Goal: Task Accomplishment & Management: Use online tool/utility

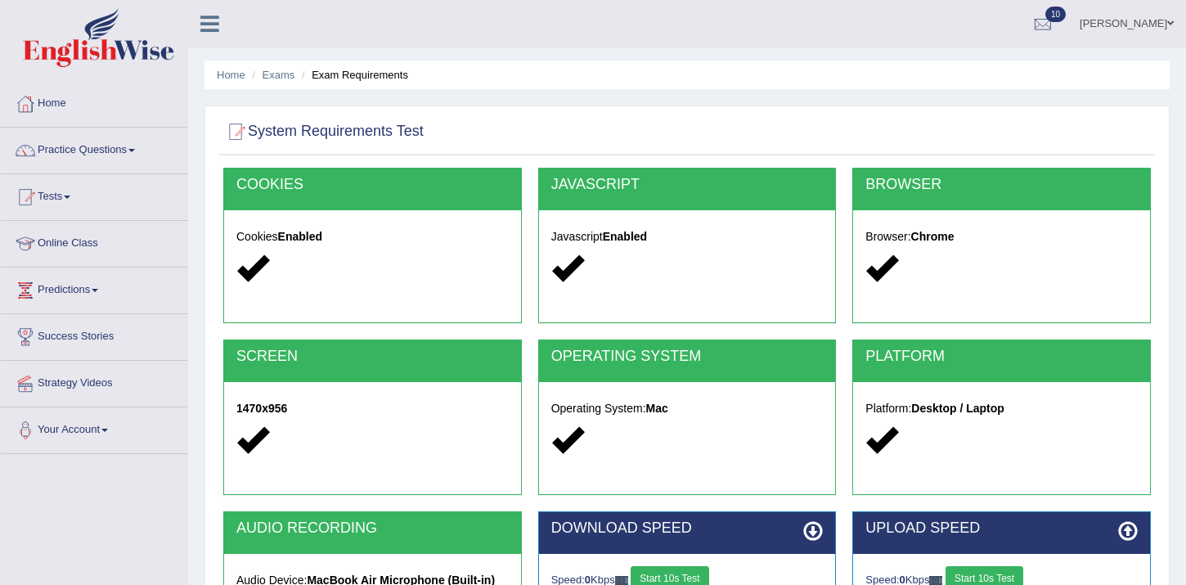
click at [1163, 26] on link "[PERSON_NAME]" at bounding box center [1126, 21] width 119 height 43
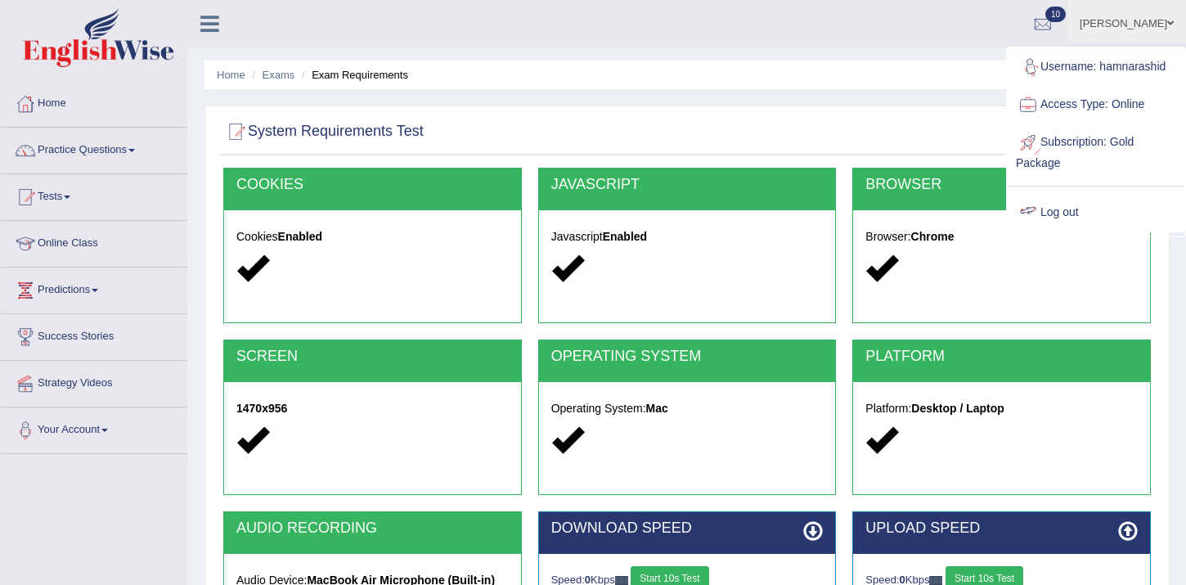
click at [1075, 204] on link "Log out" at bounding box center [1095, 213] width 177 height 38
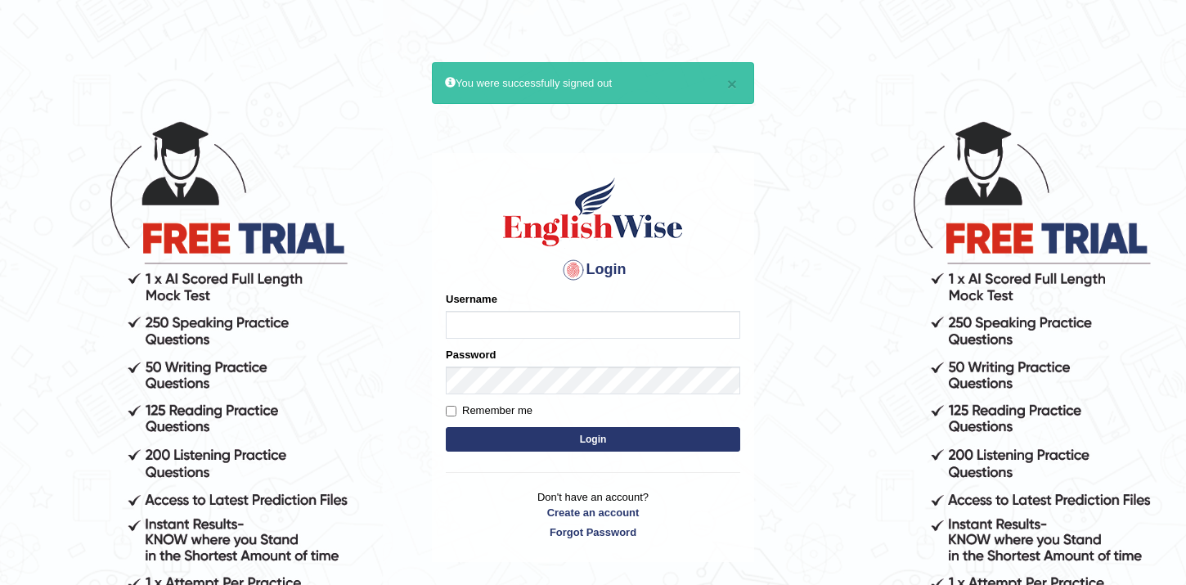
type input "hamnarashid"
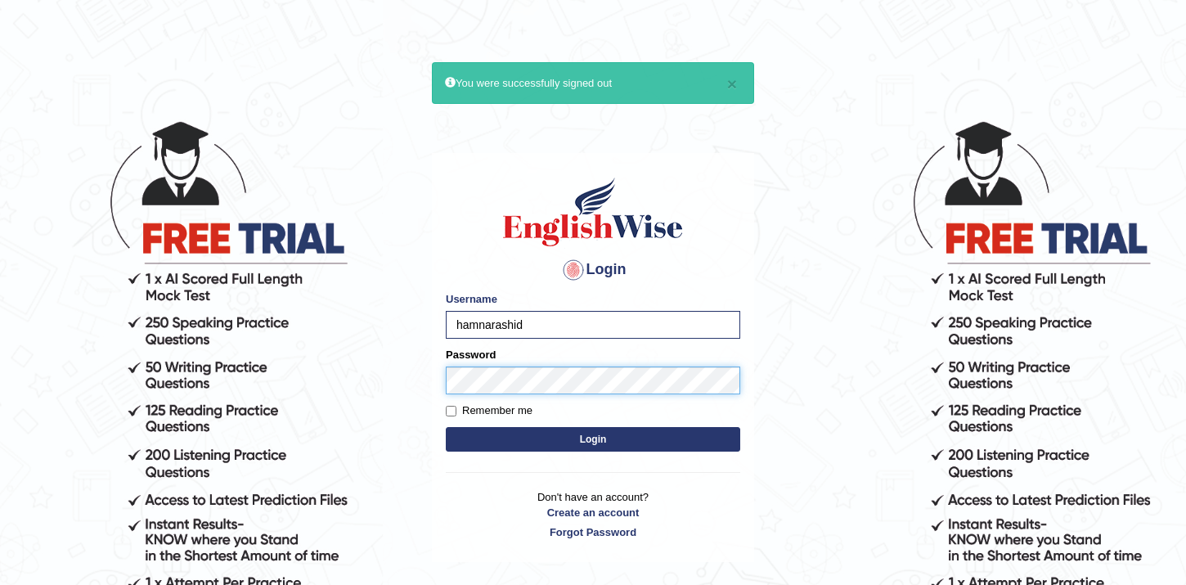
click at [446, 427] on button "Login" at bounding box center [593, 439] width 294 height 25
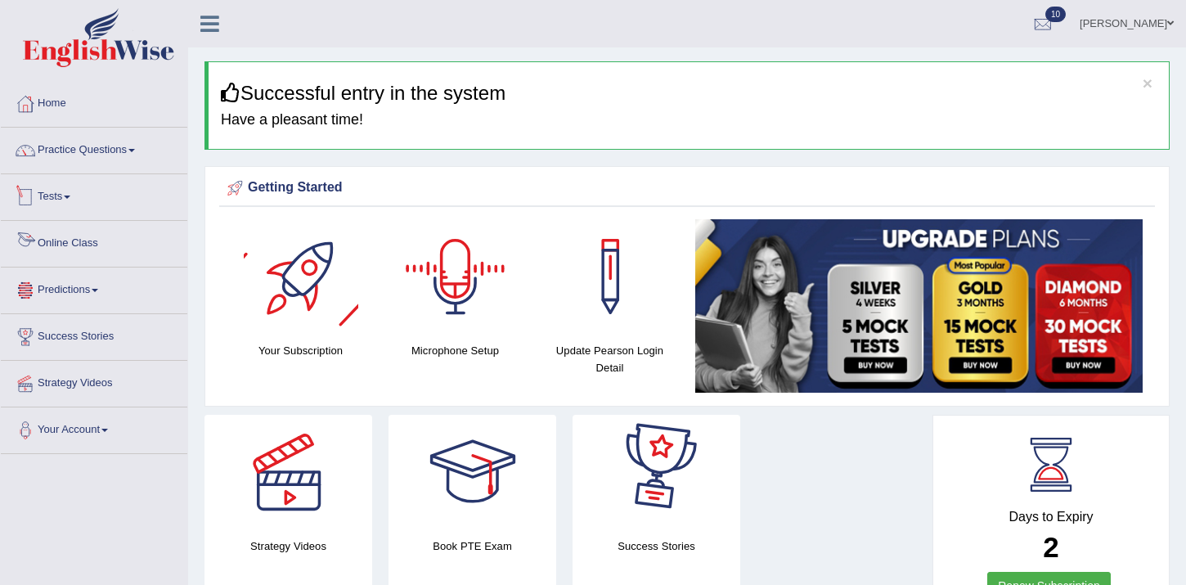
click at [52, 201] on link "Tests" at bounding box center [94, 194] width 186 height 41
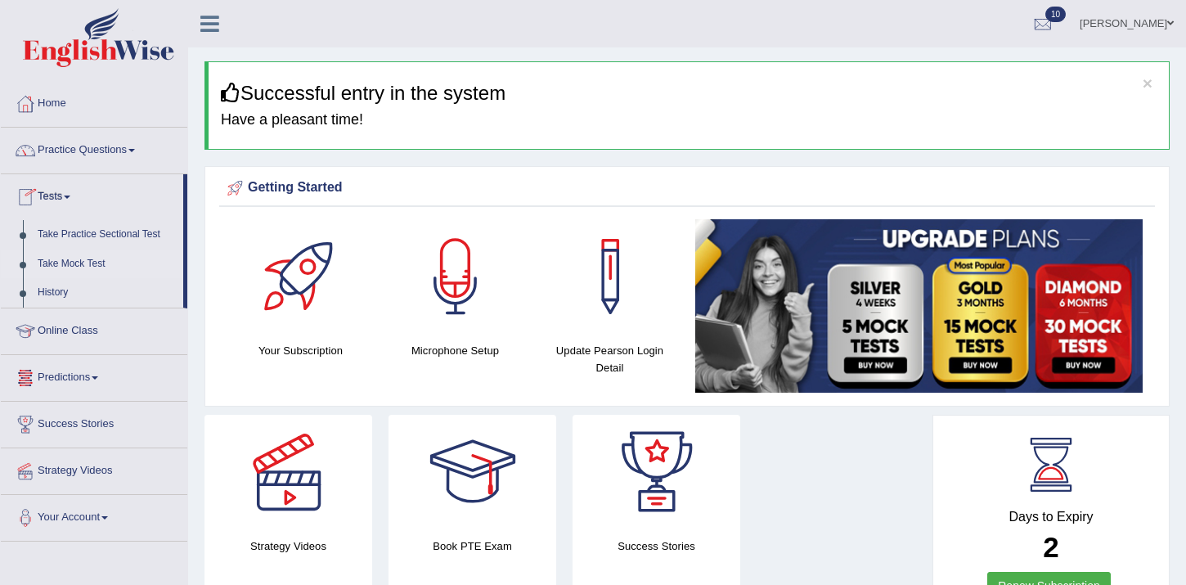
click at [76, 267] on link "Take Mock Test" at bounding box center [106, 263] width 153 height 29
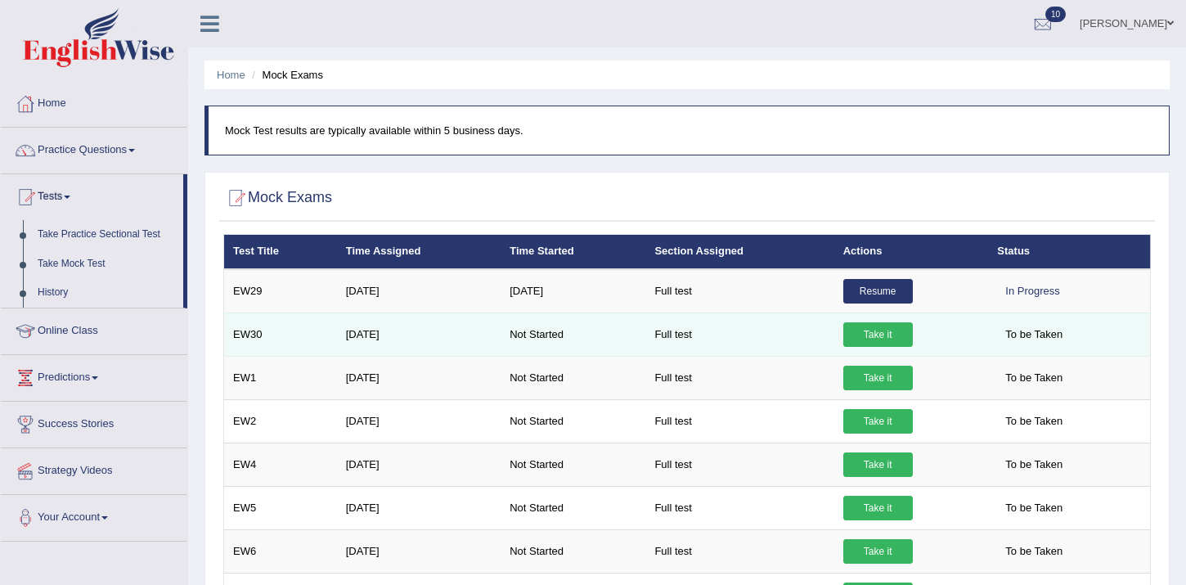
click at [883, 335] on link "Take it" at bounding box center [877, 334] width 69 height 25
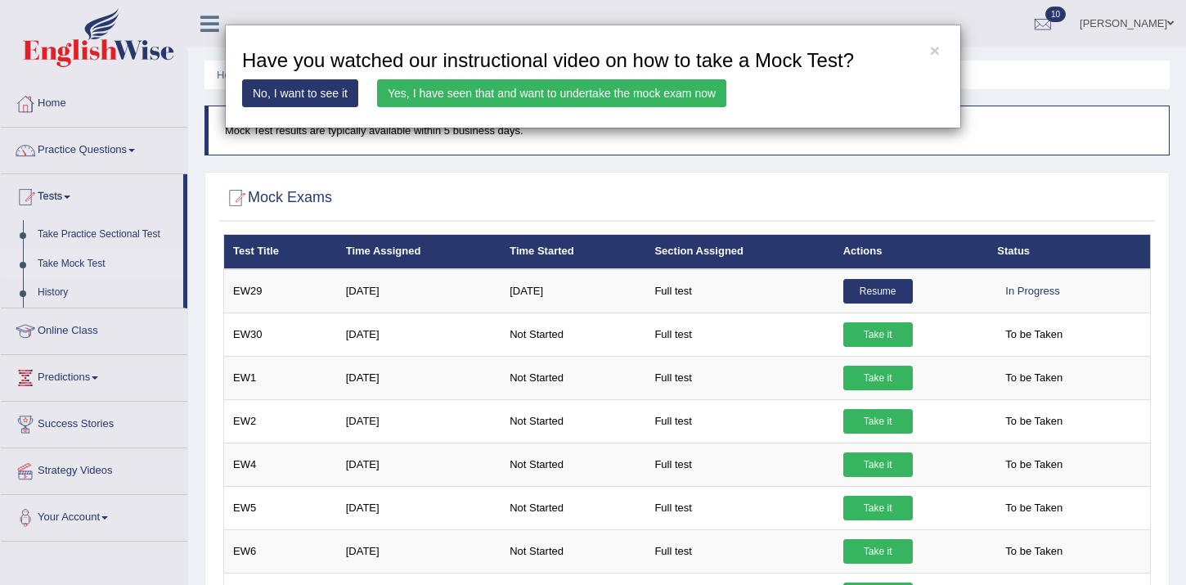
click at [639, 104] on link "Yes, I have seen that and want to undertake the mock exam now" at bounding box center [551, 93] width 349 height 28
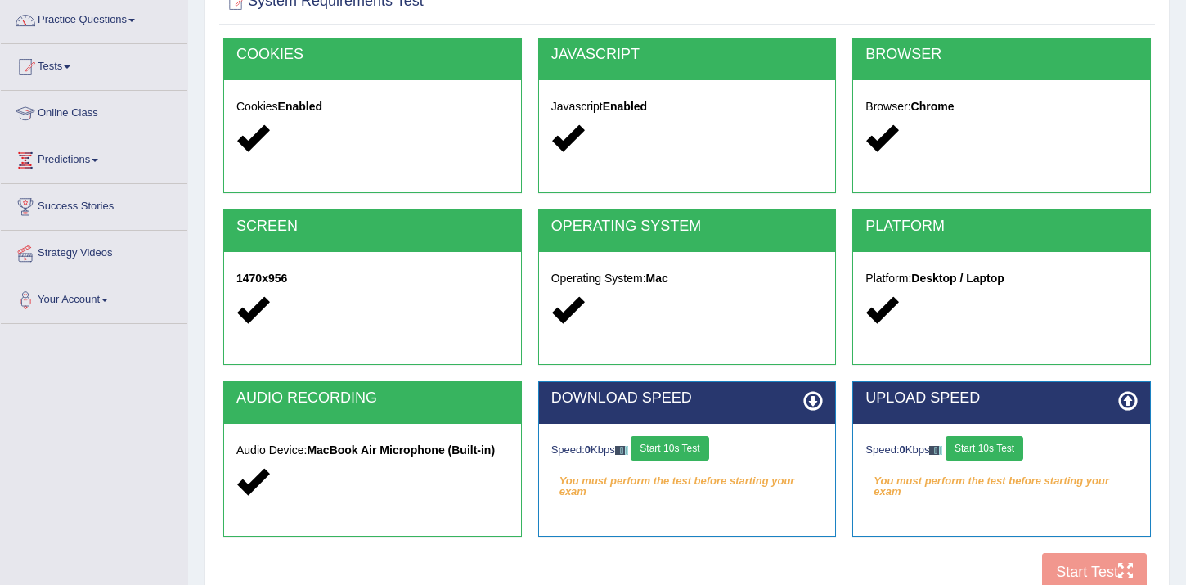
scroll to position [209, 0]
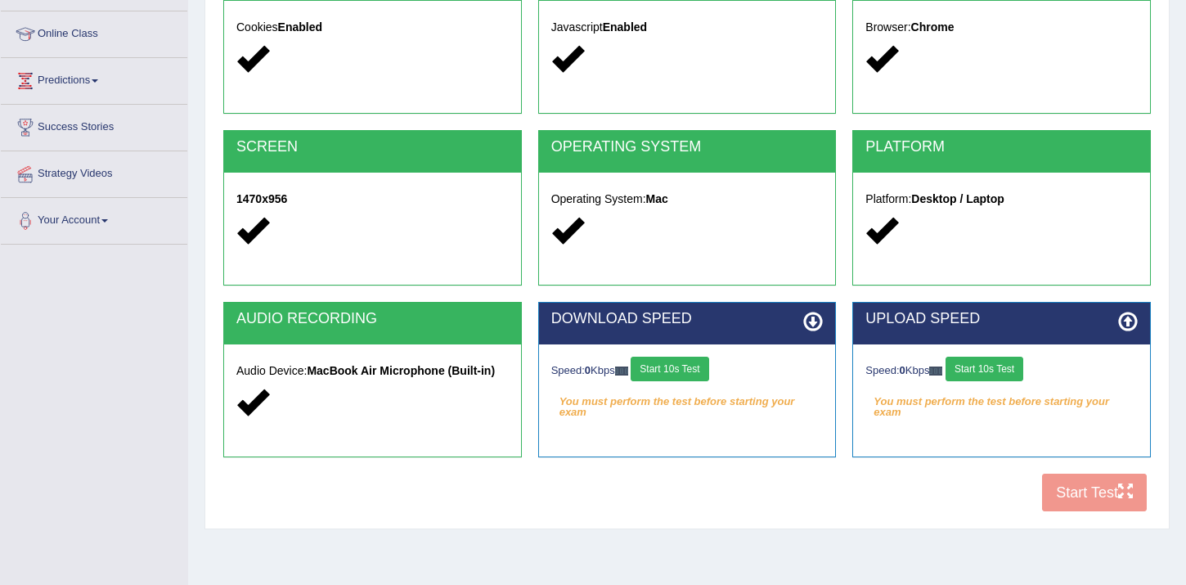
click at [680, 359] on button "Start 10s Test" at bounding box center [669, 368] width 78 height 25
click at [993, 371] on button "Start 10s Test" at bounding box center [984, 368] width 78 height 25
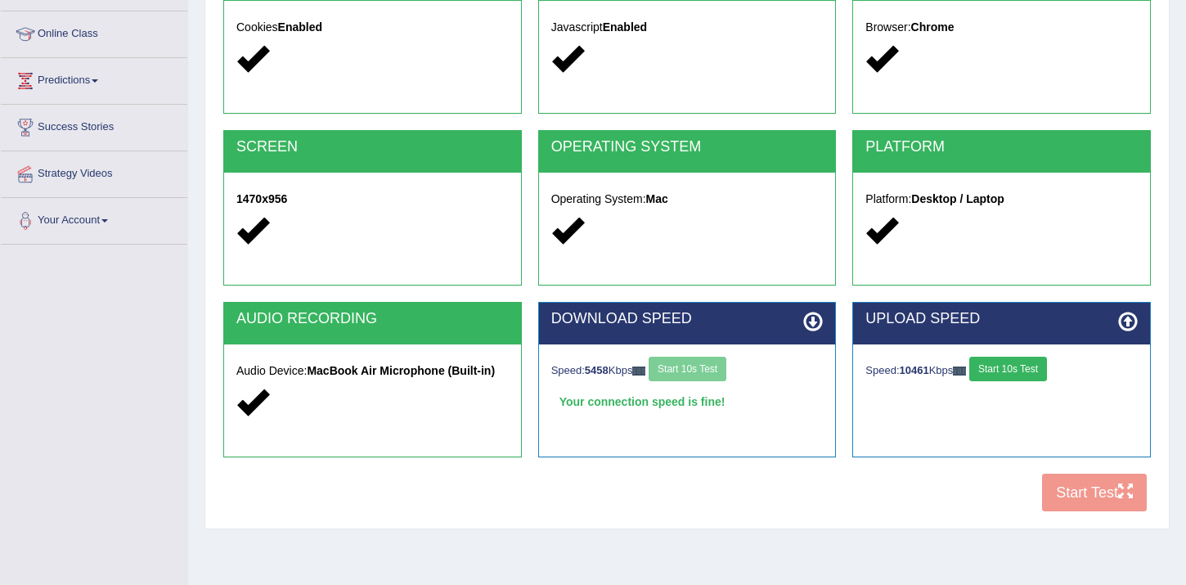
click at [1021, 365] on button "Start 10s Test" at bounding box center [1008, 368] width 78 height 25
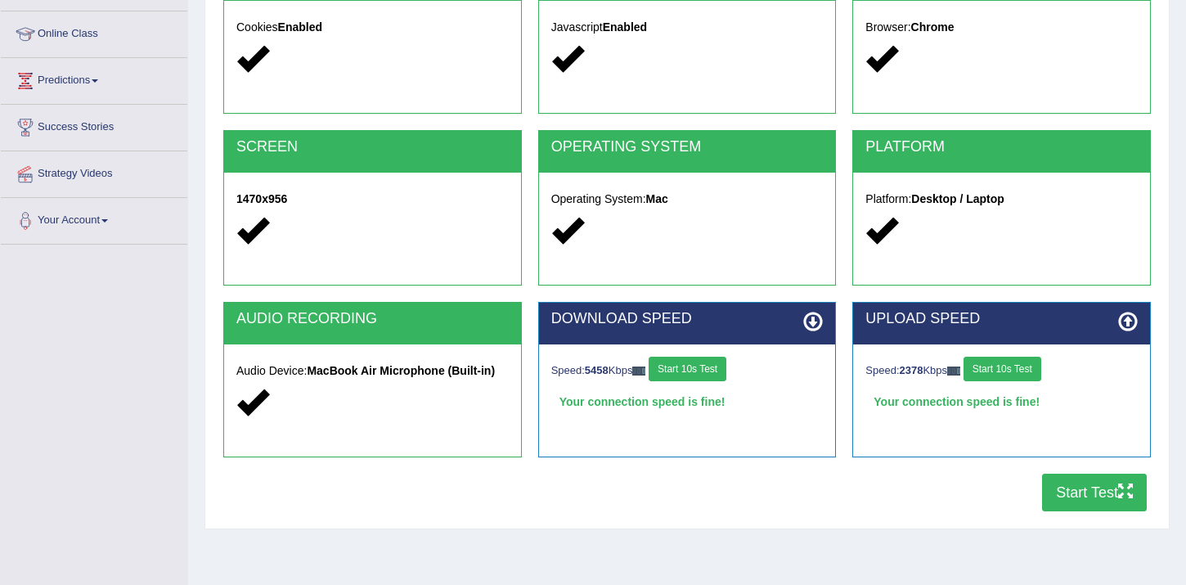
click at [1087, 504] on button "Start Test" at bounding box center [1094, 492] width 105 height 38
click at [1084, 491] on button "Start Test" at bounding box center [1094, 492] width 105 height 38
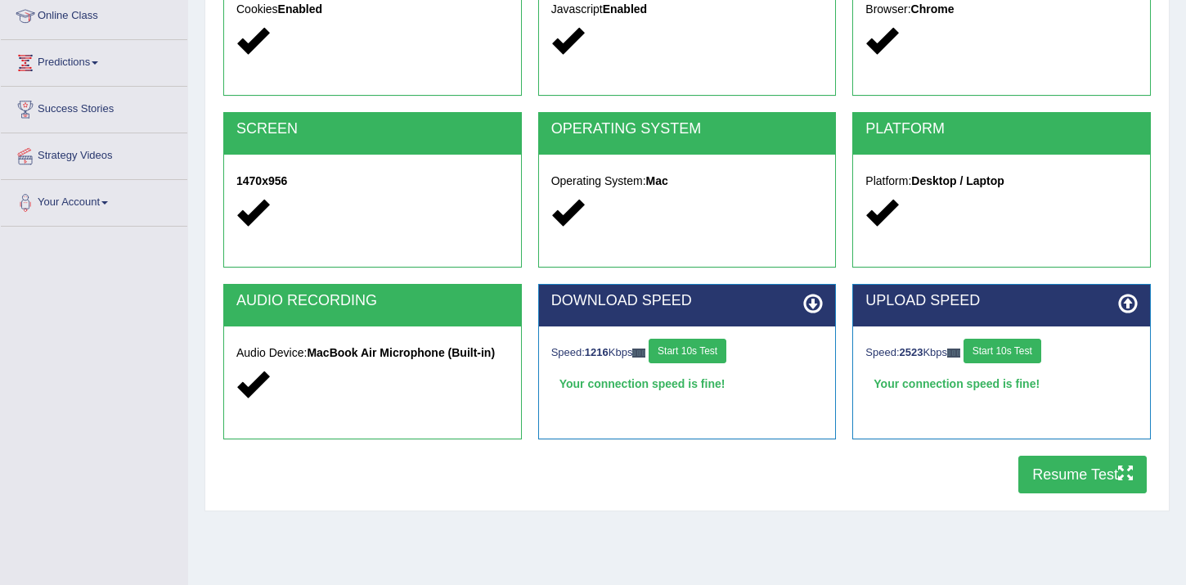
scroll to position [234, 0]
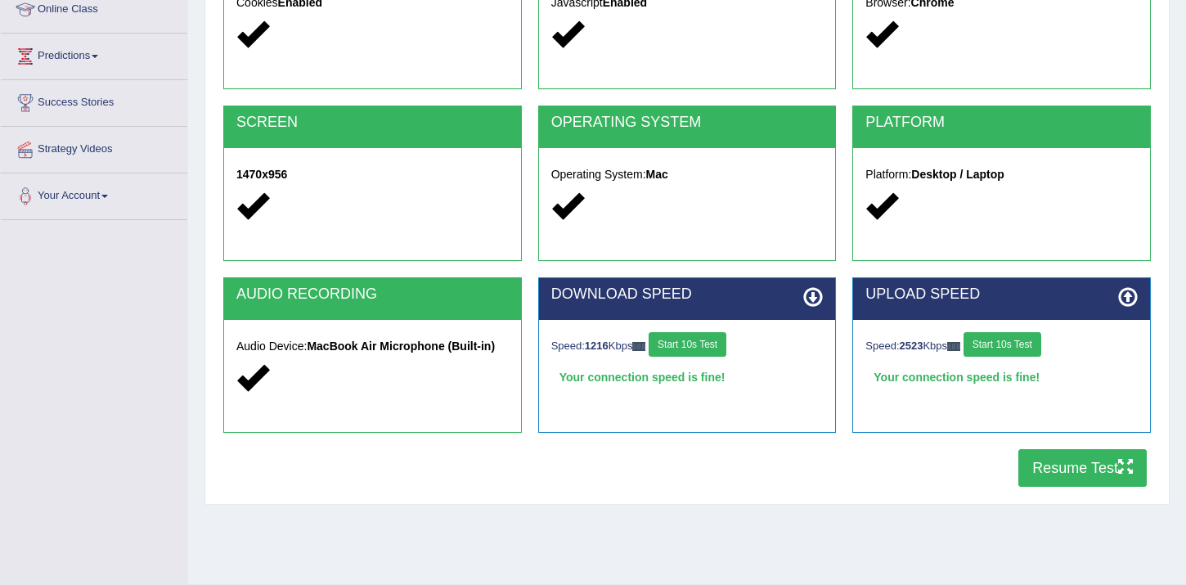
click at [1032, 460] on button "Resume Test" at bounding box center [1082, 468] width 128 height 38
